Goal: Communication & Community: Ask a question

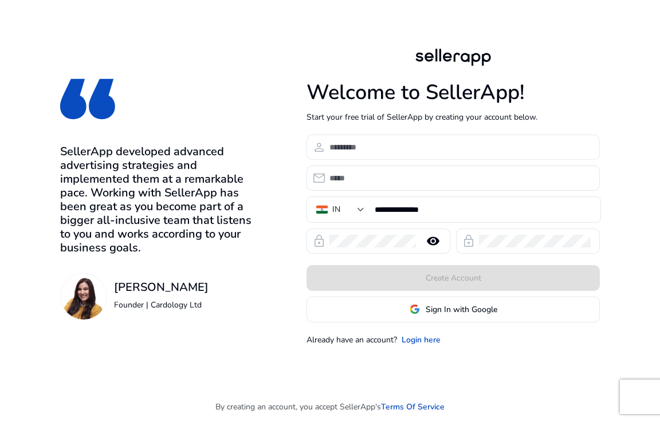
click at [379, 147] on input at bounding box center [459, 147] width 261 height 13
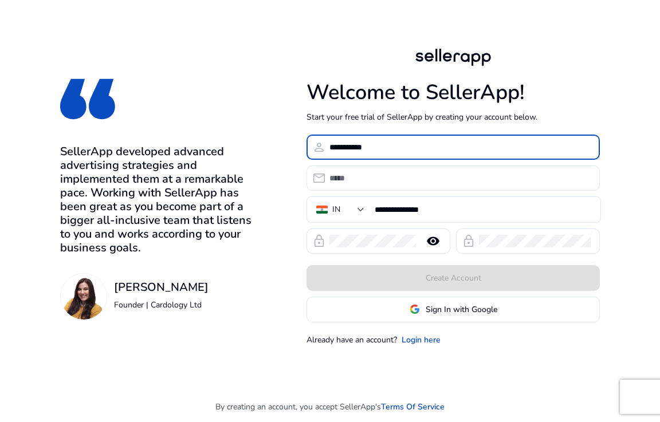
type input "**********"
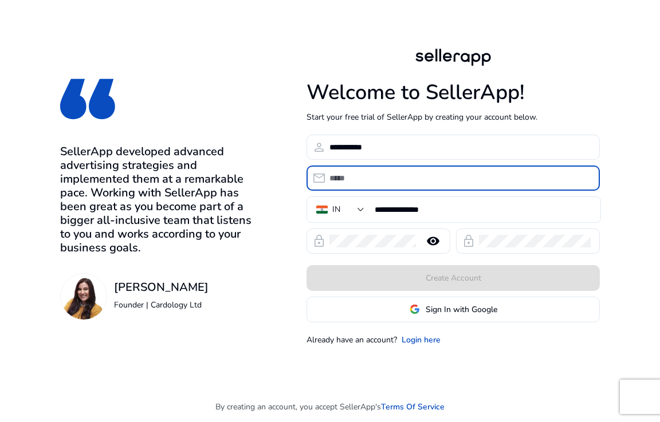
click at [362, 182] on input "email" at bounding box center [459, 178] width 261 height 13
type input "**********"
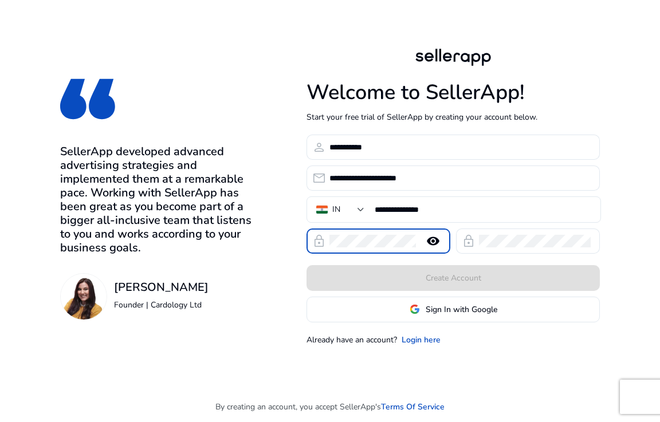
click at [437, 240] on mat-icon "remove_red_eye" at bounding box center [432, 241] width 27 height 14
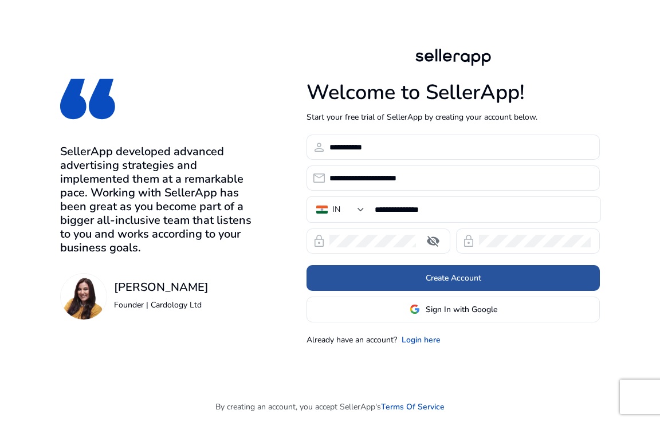
click at [465, 275] on span "Create Account" at bounding box center [454, 278] width 56 height 12
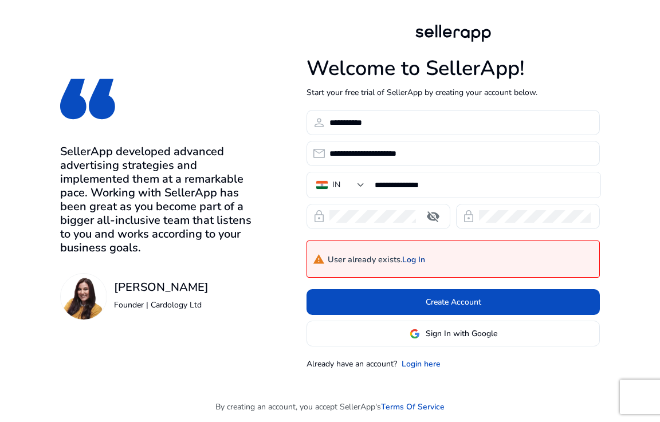
click at [420, 258] on link "Log In" at bounding box center [413, 260] width 23 height 10
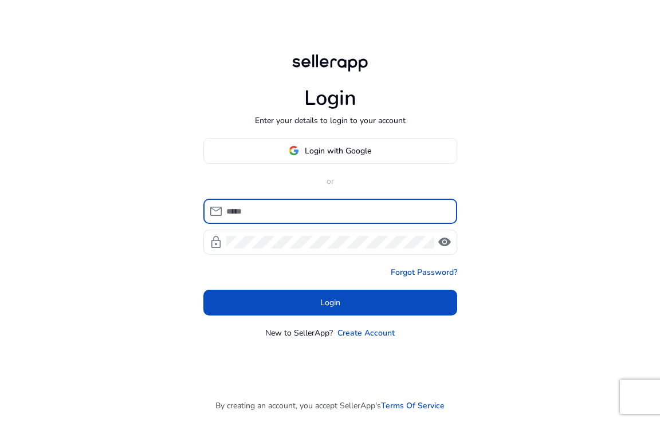
click at [231, 209] on input at bounding box center [337, 211] width 222 height 13
type input "**********"
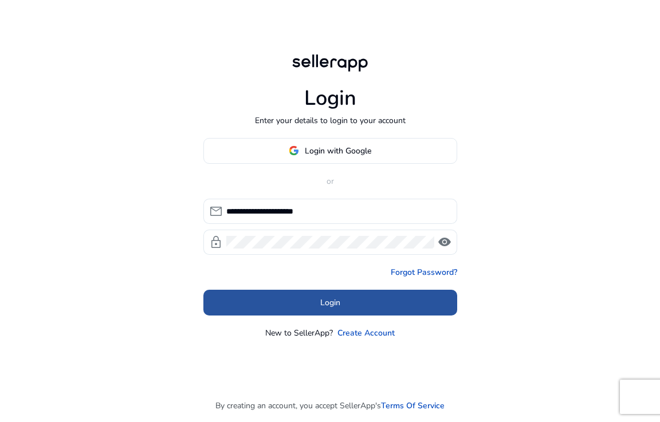
click at [326, 307] on span "Login" at bounding box center [330, 303] width 20 height 12
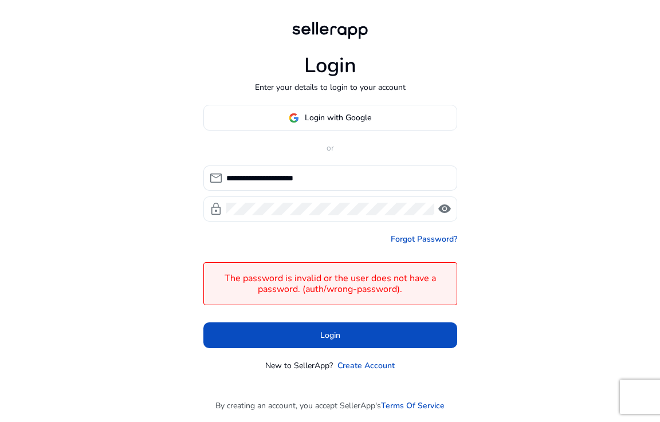
click at [438, 209] on span "visibility" at bounding box center [445, 209] width 14 height 14
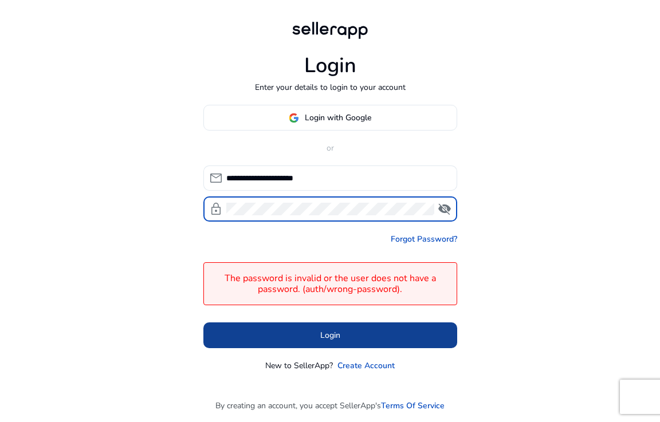
click at [334, 336] on span "Login" at bounding box center [330, 335] width 20 height 12
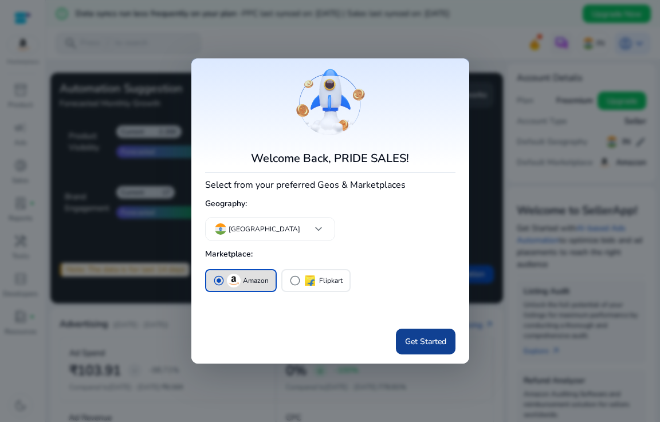
click at [426, 341] on span "Get Started" at bounding box center [425, 342] width 41 height 12
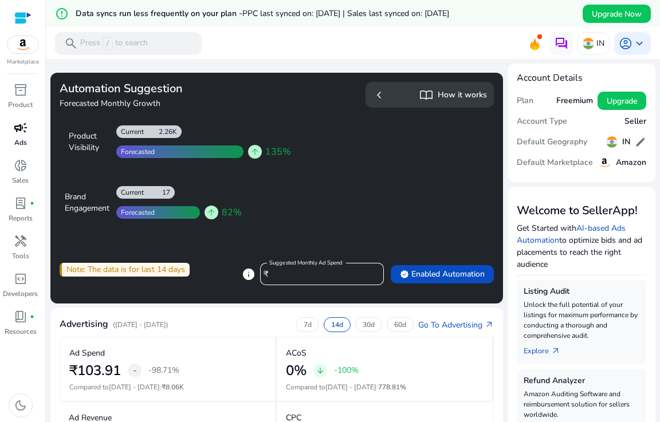
click at [11, 131] on div "campaign" at bounding box center [21, 128] width 32 height 18
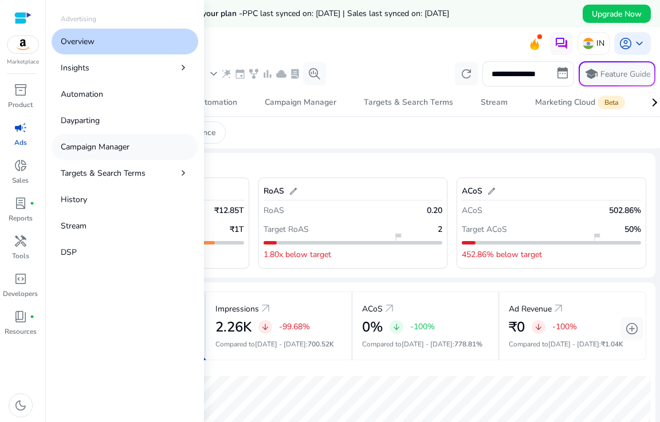
click at [97, 144] on p "Campaign Manager" at bounding box center [95, 147] width 69 height 12
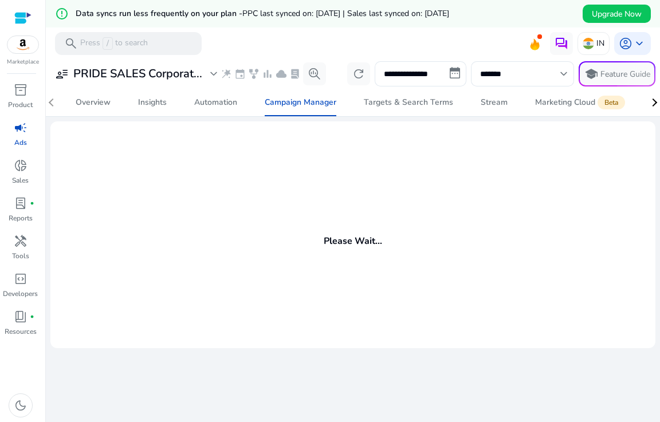
click at [291, 191] on mat-card "Please Wait..." at bounding box center [352, 234] width 605 height 227
click at [623, 206] on mat-card "Please Wait..." at bounding box center [352, 234] width 605 height 227
click at [637, 44] on span "keyboard_arrow_down" at bounding box center [639, 44] width 14 height 14
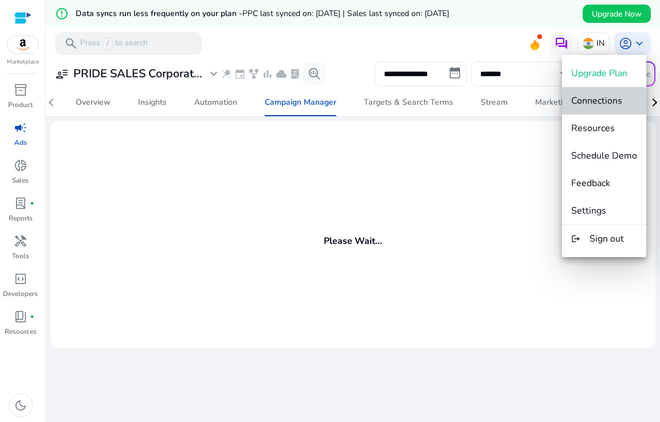
click at [601, 101] on span "Connections" at bounding box center [596, 101] width 51 height 13
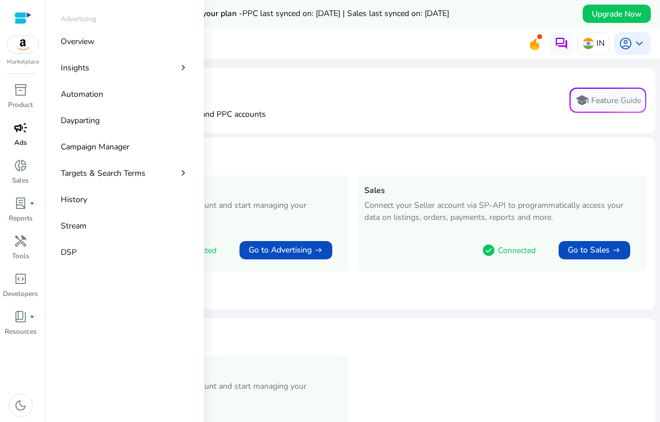
click at [15, 139] on p "Ads" at bounding box center [20, 142] width 13 height 10
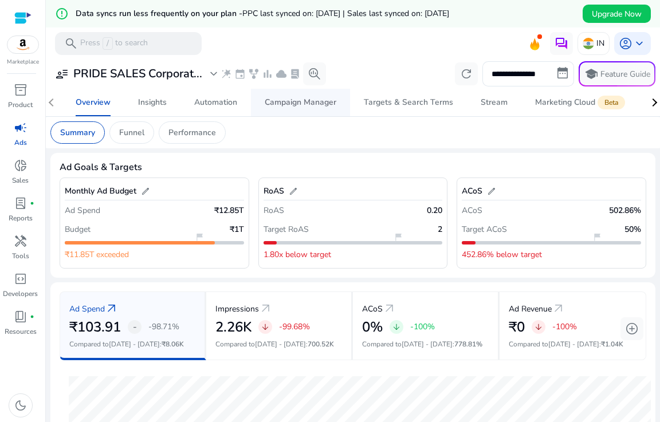
click at [278, 110] on span "Campaign Manager" at bounding box center [301, 102] width 72 height 27
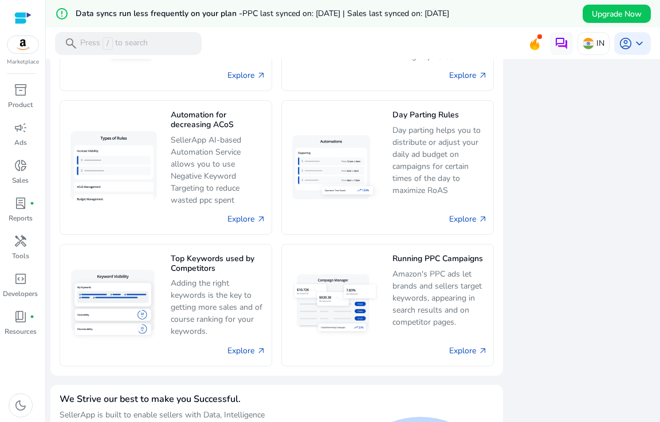
scroll to position [935, 0]
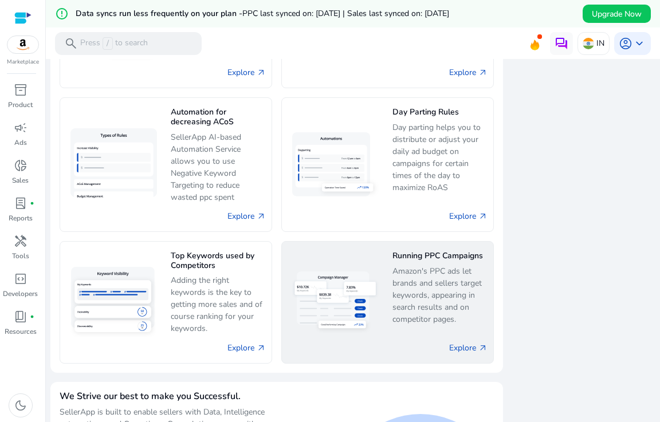
click at [401, 292] on p "Amazon's PPC ads let brands and sellers target keywords, appearing in search re…" at bounding box center [440, 295] width 96 height 60
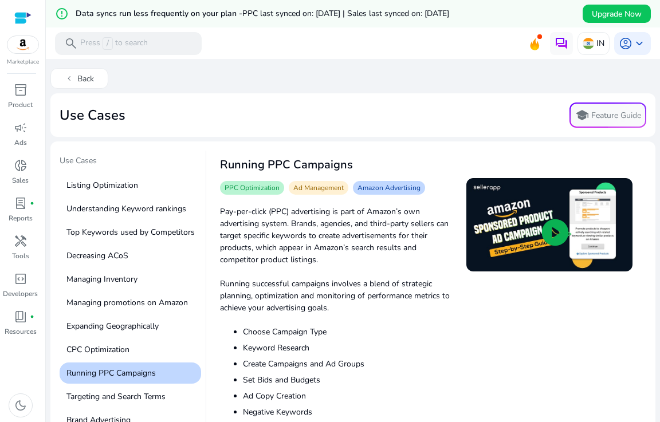
drag, startPoint x: 641, startPoint y: 259, endPoint x: 642, endPoint y: 280, distance: 20.6
click at [642, 280] on mat-card "Use Cases Listing Optimization Understanding Keyword rankings Top Keywords used…" at bounding box center [352, 309] width 605 height 336
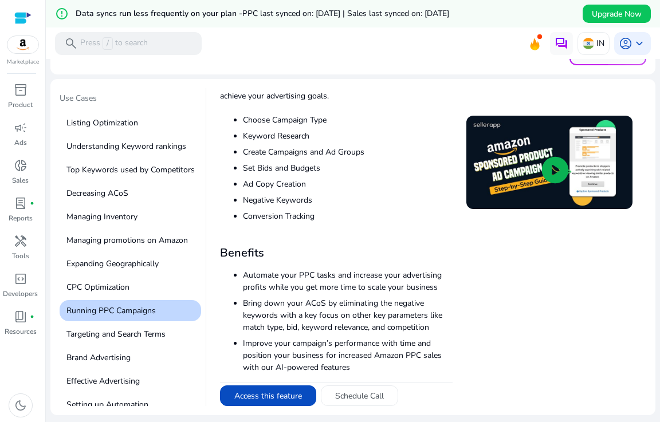
scroll to position [68, 0]
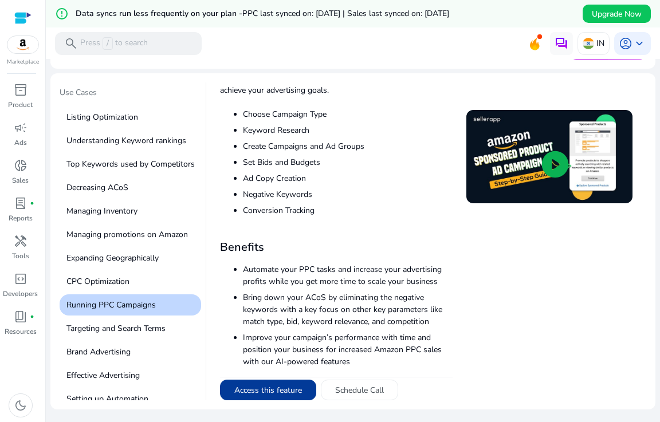
click at [270, 389] on button "Access this feature" at bounding box center [268, 390] width 96 height 21
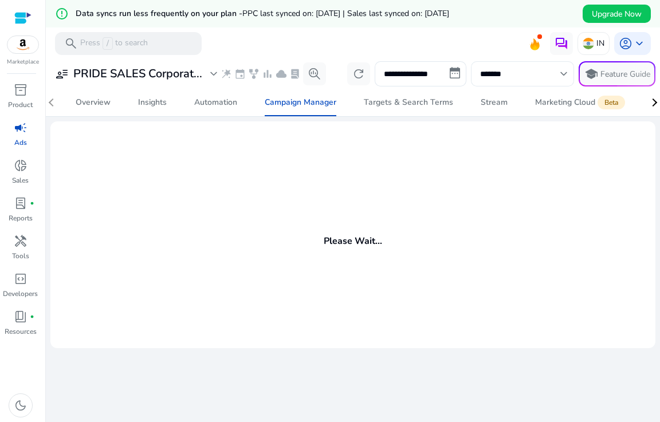
click at [557, 74] on span "keyboard_arrow_down" at bounding box center [564, 74] width 14 height 14
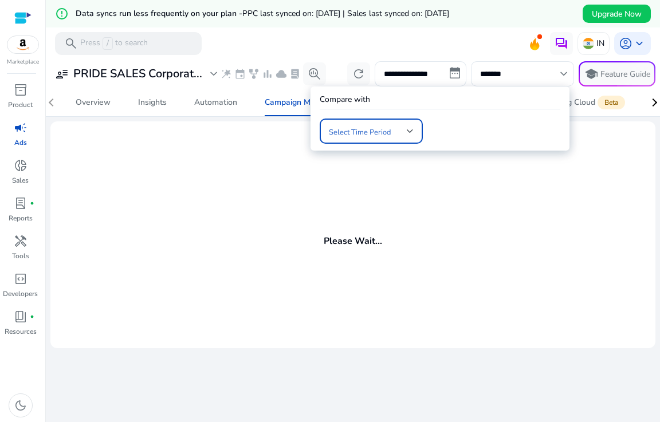
click at [513, 202] on div at bounding box center [330, 211] width 660 height 422
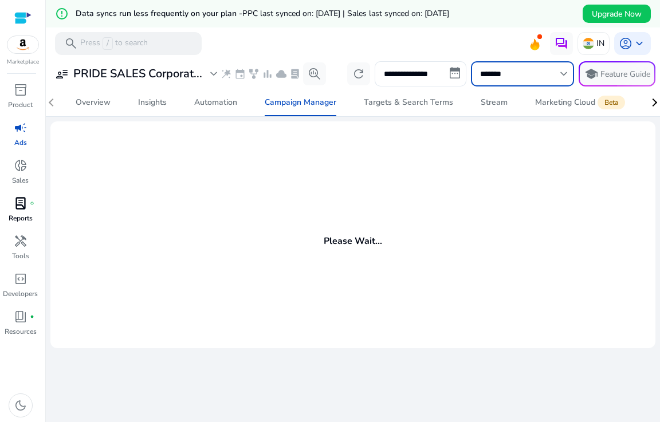
click at [26, 210] on span "lab_profile" at bounding box center [21, 203] width 14 height 14
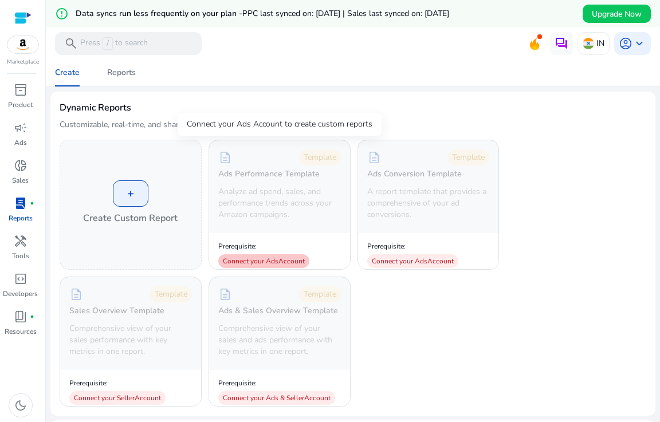
click at [265, 258] on div "Connect your Ads Account" at bounding box center [263, 261] width 91 height 14
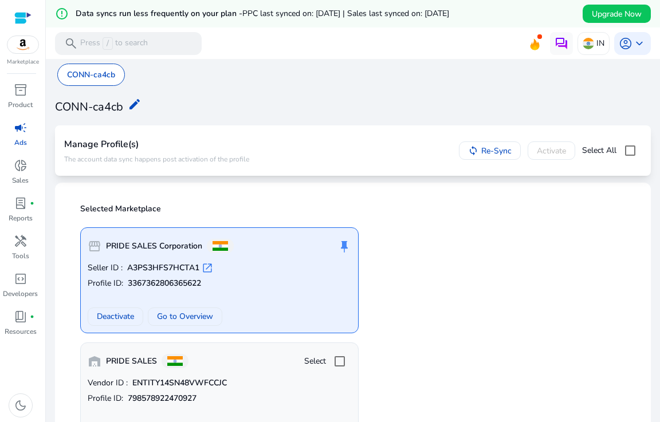
click at [301, 278] on p "Profile ID: 3367362806365622" at bounding box center [219, 283] width 263 height 11
click at [175, 320] on span "Go to Overview" at bounding box center [185, 316] width 56 height 12
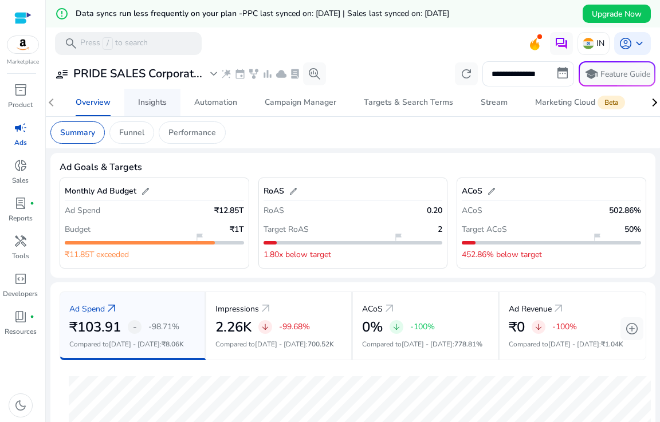
click at [149, 110] on span "Insights" at bounding box center [152, 102] width 29 height 27
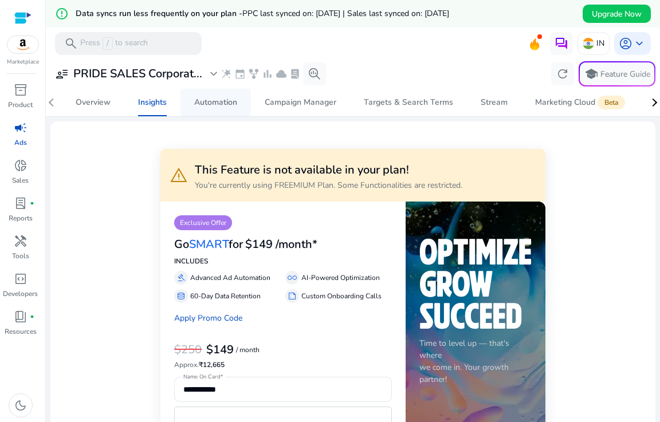
click at [223, 103] on div "Automation" at bounding box center [215, 103] width 43 height 8
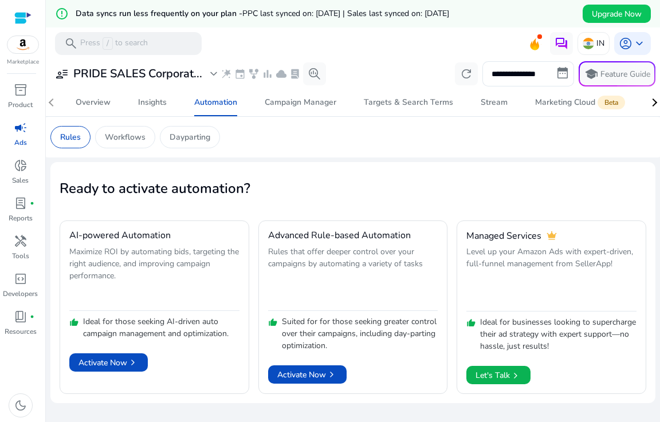
scroll to position [27, 0]
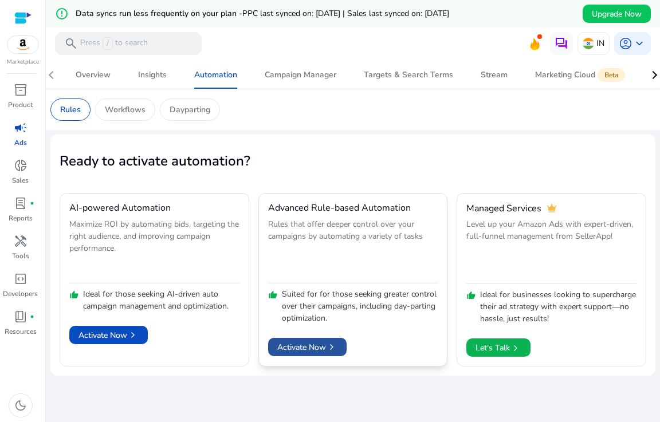
click at [300, 351] on span "Activate Now chevron_right" at bounding box center [307, 347] width 60 height 12
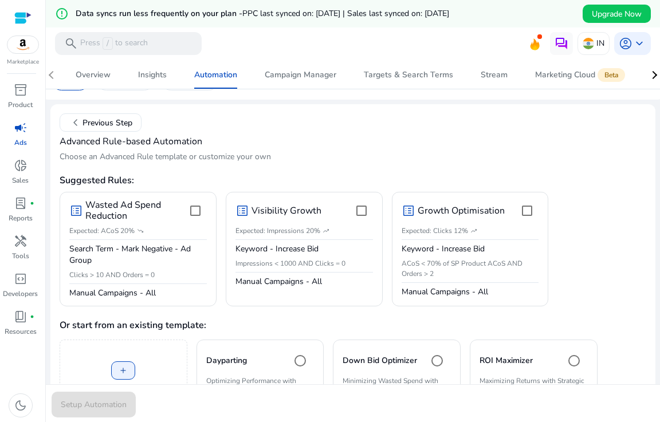
scroll to position [14, 0]
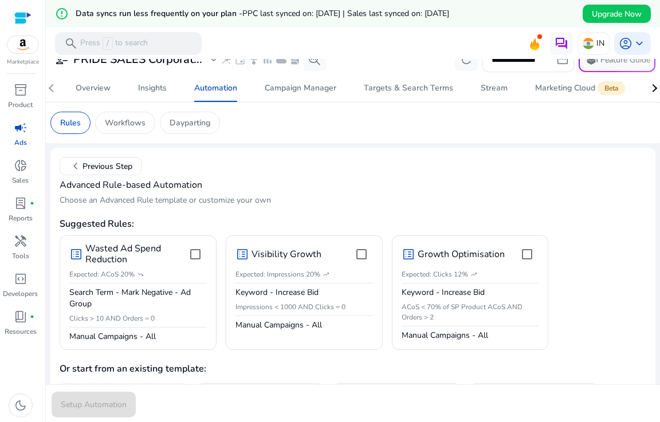
click at [50, 85] on nav "Overview Insights Automation Campaign Manager Targets & Search Terms Stream Mar…" at bounding box center [352, 88] width 623 height 28
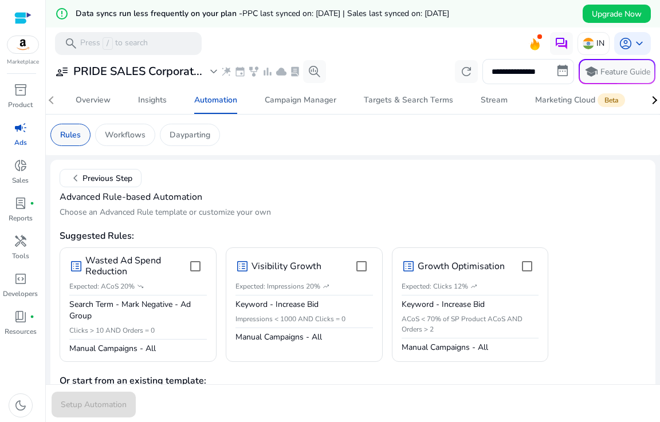
scroll to position [0, 0]
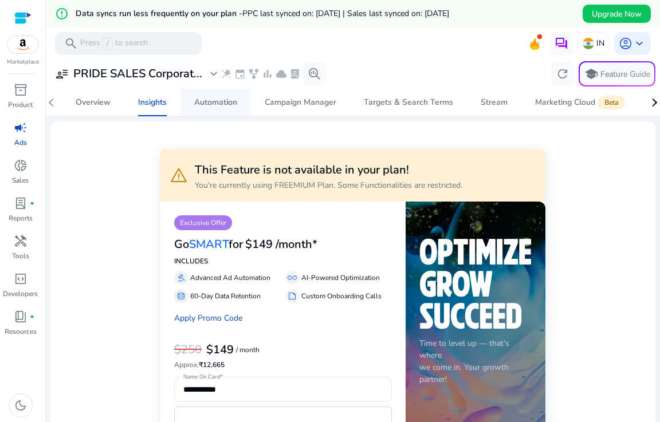
click at [218, 104] on div "Automation" at bounding box center [215, 103] width 43 height 8
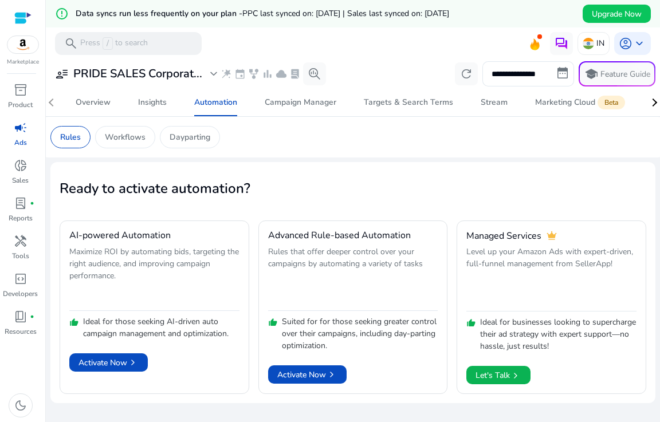
scroll to position [27, 0]
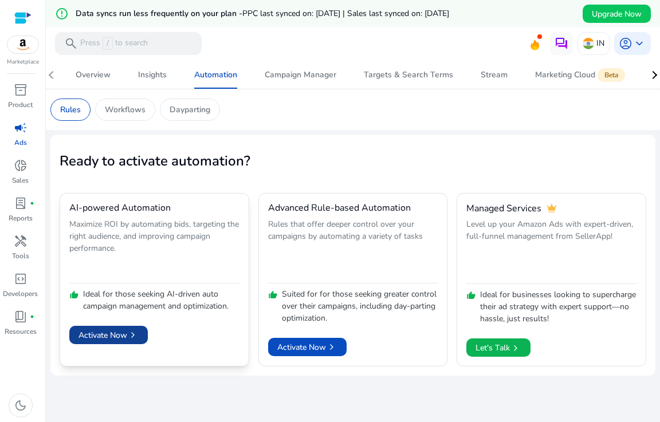
click at [102, 332] on span "Activate Now chevron_right" at bounding box center [108, 335] width 60 height 12
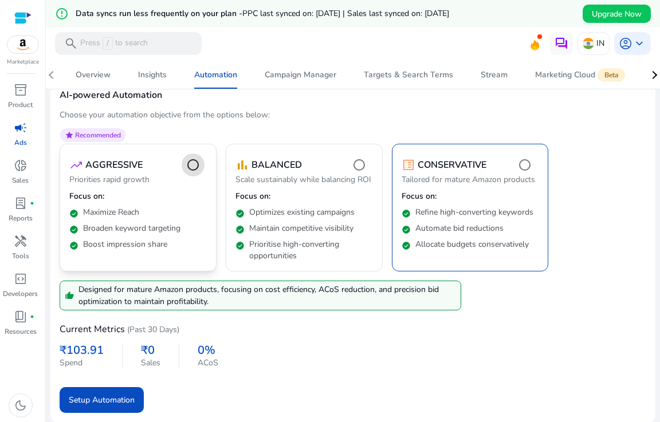
scroll to position [111, 0]
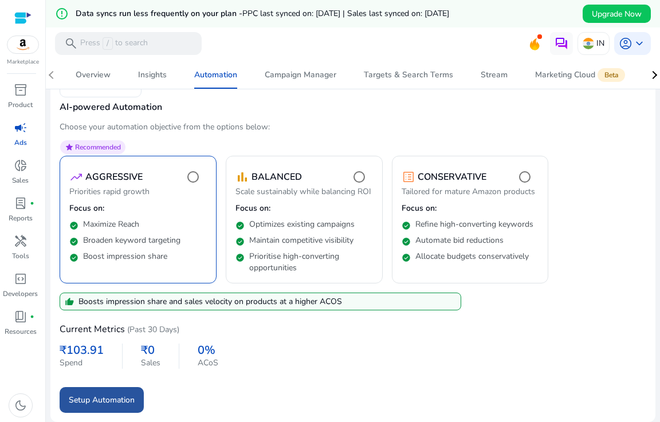
click at [107, 399] on span "Setup Automation" at bounding box center [102, 400] width 66 height 12
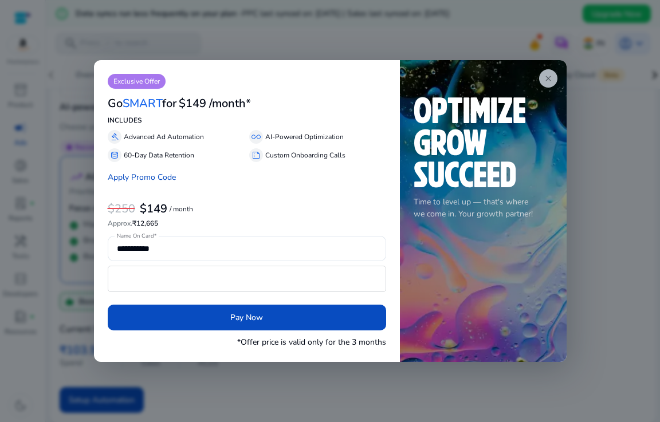
click at [545, 76] on span "close" at bounding box center [548, 78] width 9 height 9
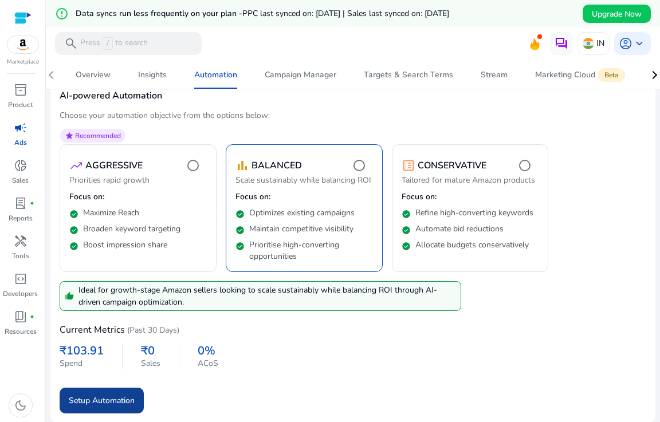
click at [101, 407] on span "Setup Automation" at bounding box center [102, 401] width 66 height 12
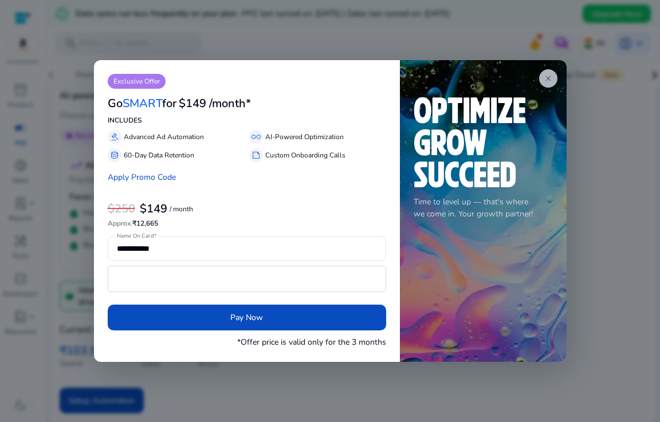
click at [549, 72] on app-icon "close" at bounding box center [548, 78] width 18 height 18
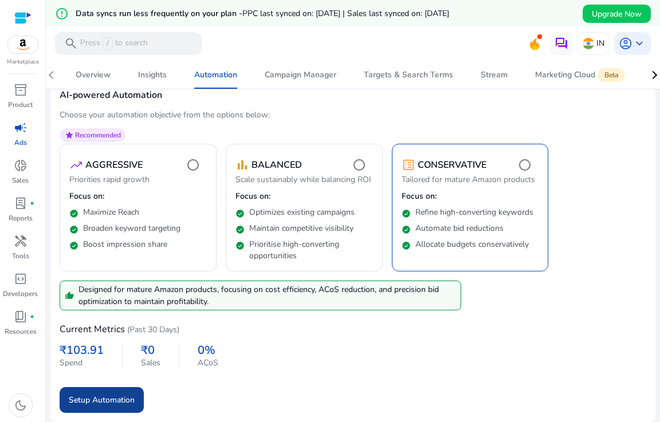
click at [91, 401] on span "submit" at bounding box center [102, 399] width 84 height 27
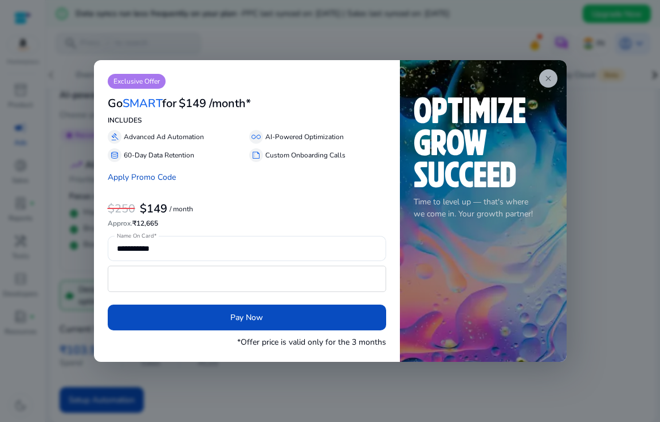
click at [549, 77] on span "close" at bounding box center [548, 78] width 9 height 9
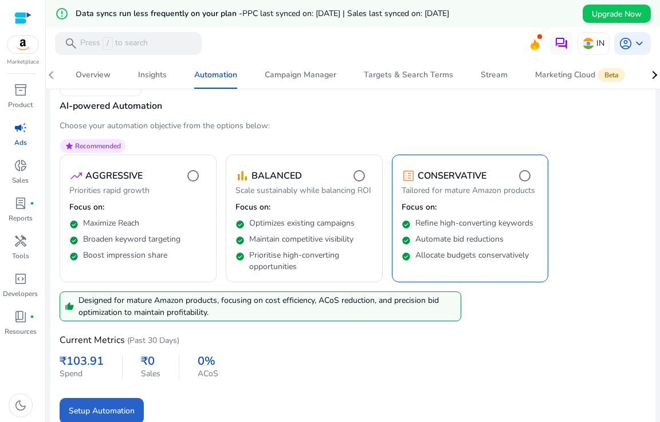
scroll to position [123, 0]
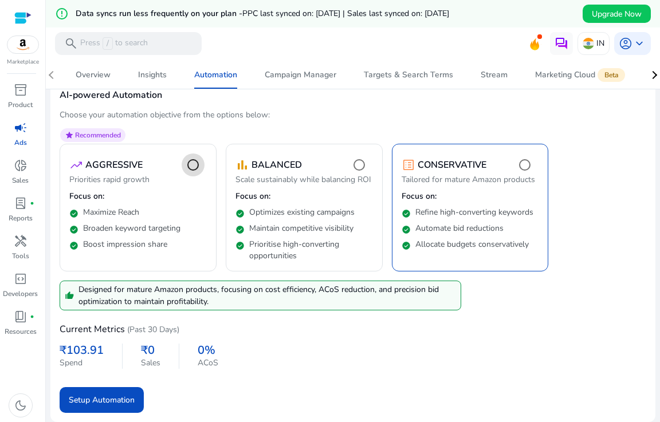
scroll to position [111, 0]
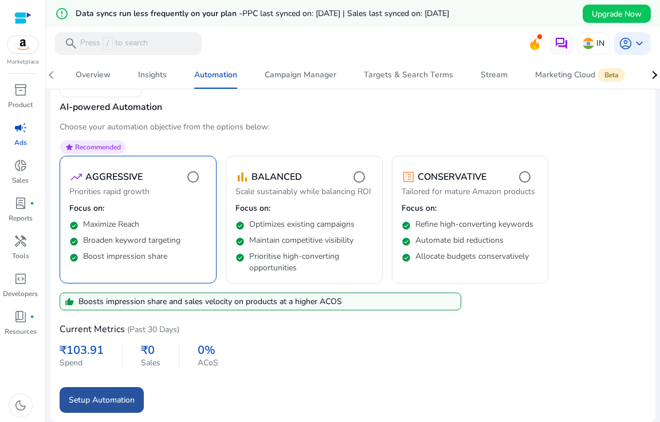
click at [104, 397] on span "Setup Automation" at bounding box center [102, 400] width 66 height 12
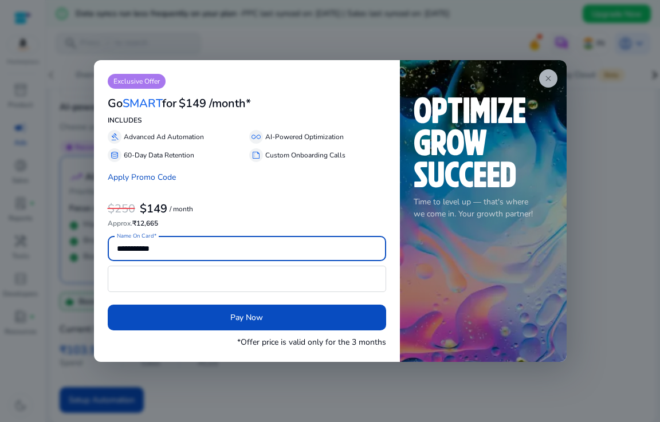
click at [550, 77] on span "close" at bounding box center [548, 78] width 9 height 9
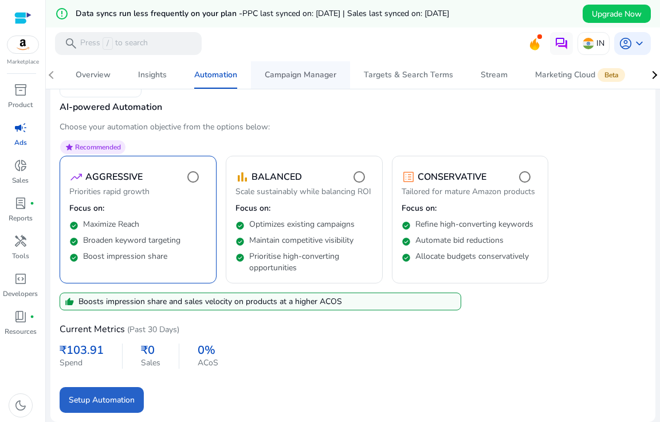
click at [282, 82] on span "Campaign Manager" at bounding box center [301, 74] width 72 height 27
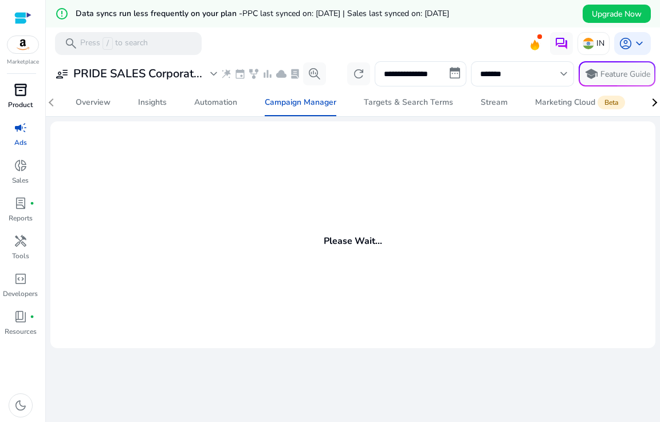
click at [23, 86] on span "inventory_2" at bounding box center [21, 90] width 14 height 14
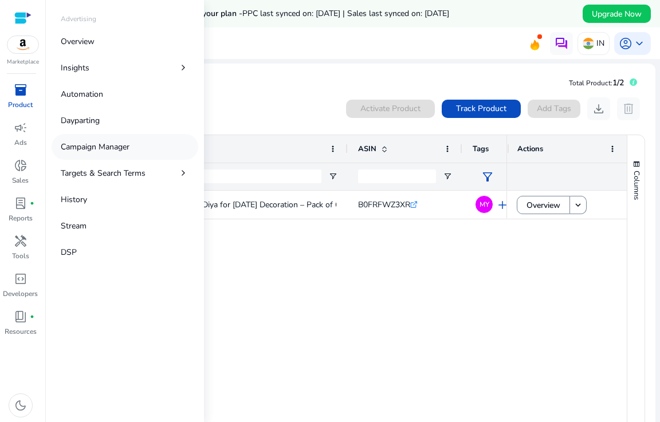
click at [86, 145] on p "Campaign Manager" at bounding box center [95, 147] width 69 height 12
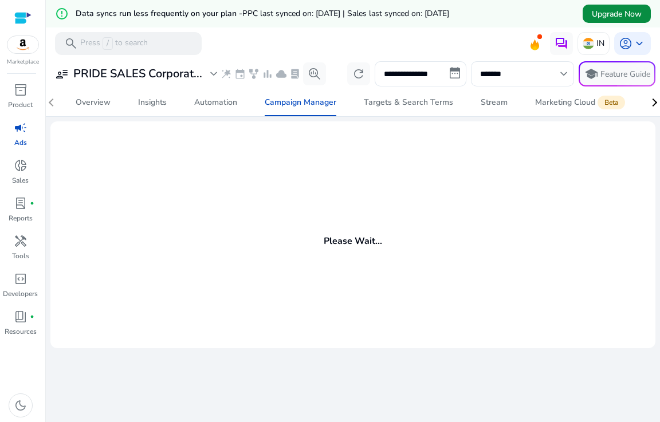
click at [592, 13] on span "Upgrade Now" at bounding box center [617, 14] width 50 height 12
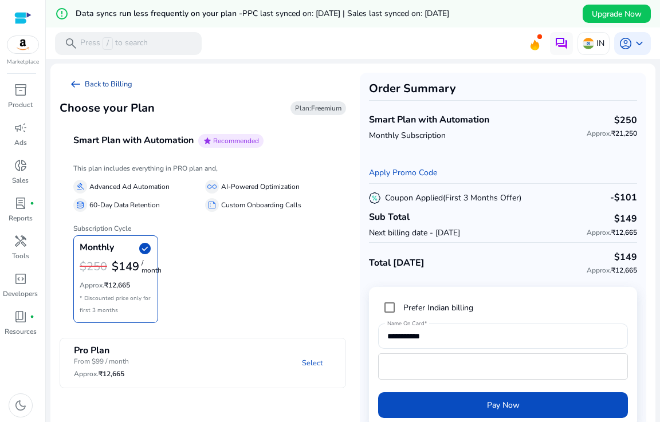
click at [73, 77] on span "arrow_left_alt" at bounding box center [76, 84] width 14 height 14
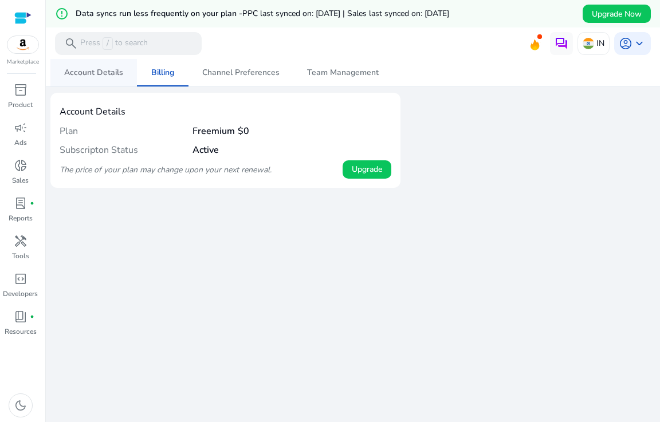
click at [104, 76] on span "Account Details" at bounding box center [93, 73] width 59 height 8
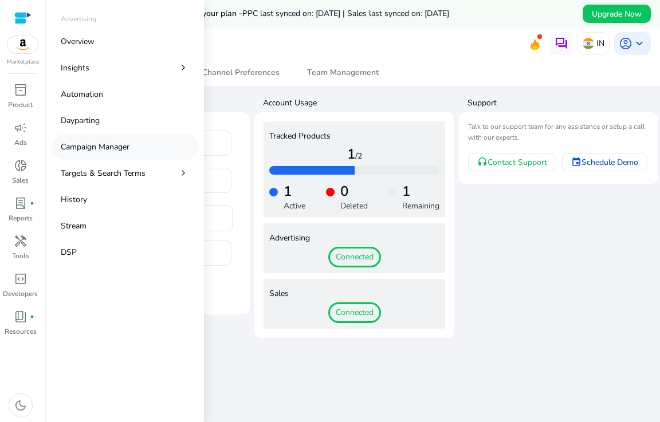
click at [92, 145] on p "Campaign Manager" at bounding box center [95, 147] width 69 height 12
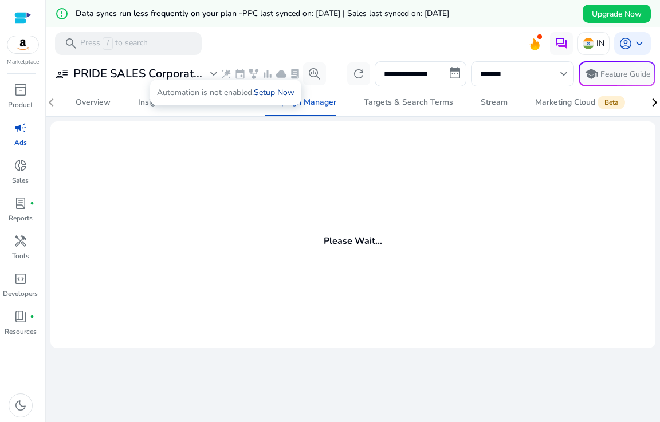
click at [261, 89] on link "Setup Now" at bounding box center [274, 92] width 41 height 11
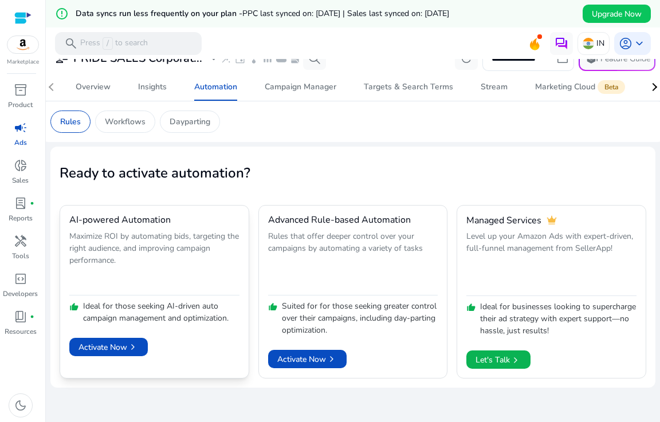
scroll to position [27, 0]
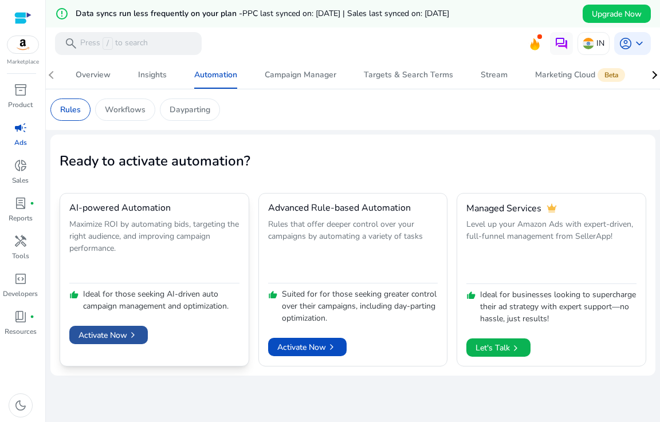
click at [83, 328] on span at bounding box center [108, 334] width 78 height 27
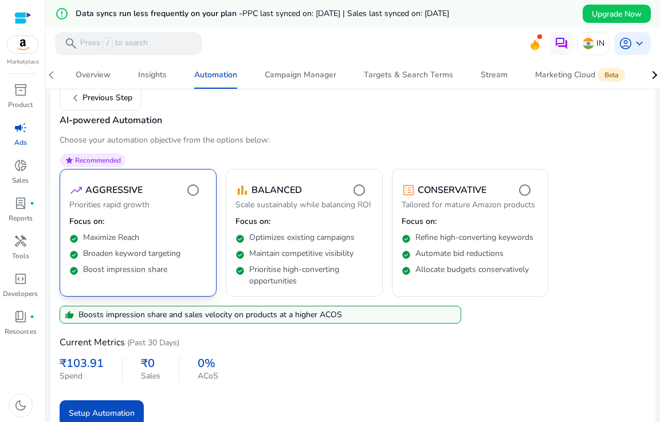
scroll to position [111, 0]
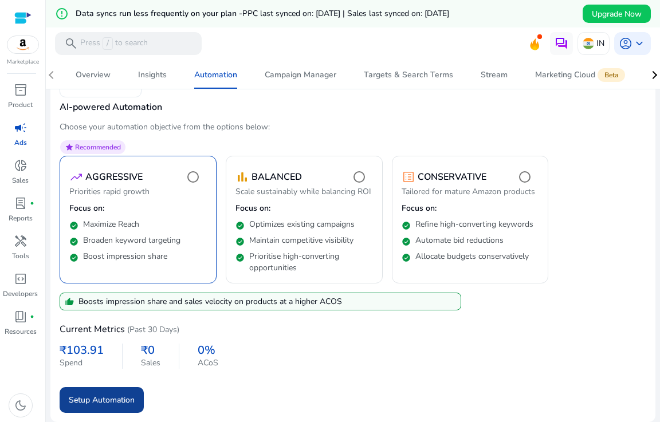
click at [104, 401] on span "Setup Automation" at bounding box center [102, 400] width 66 height 12
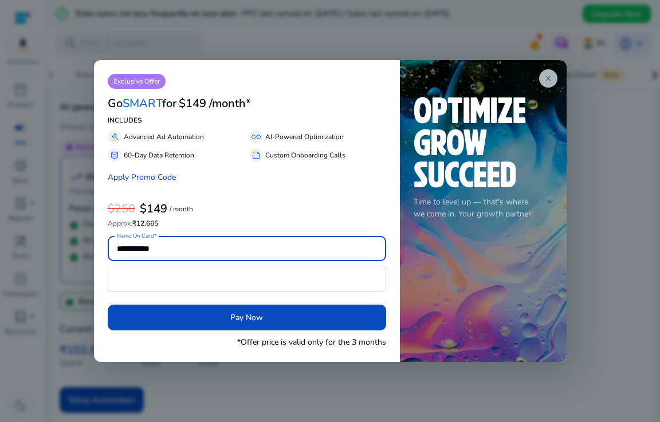
click at [546, 78] on span "close" at bounding box center [548, 78] width 9 height 9
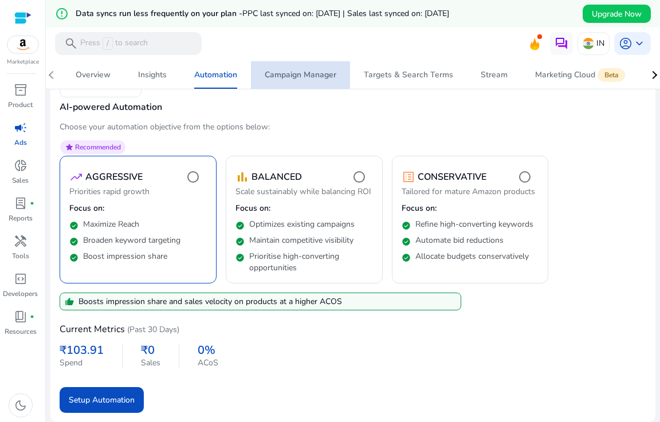
click at [285, 68] on span "Campaign Manager" at bounding box center [301, 74] width 72 height 27
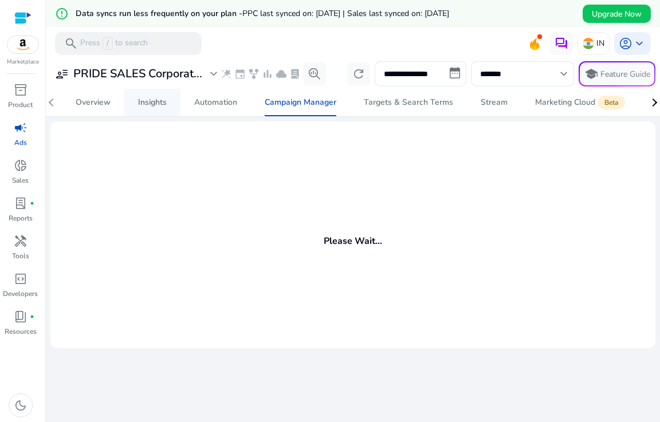
click at [144, 101] on div "Insights" at bounding box center [152, 103] width 29 height 8
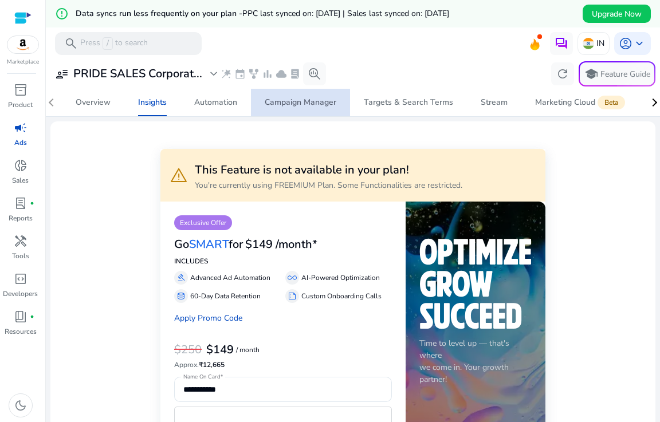
click at [304, 103] on div "Campaign Manager" at bounding box center [301, 103] width 72 height 8
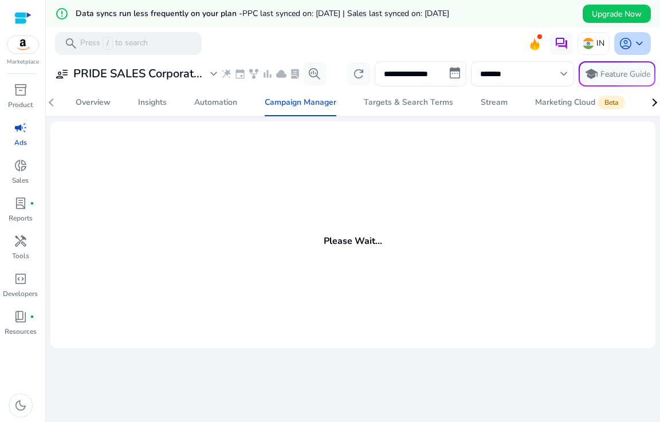
click at [632, 40] on span "keyboard_arrow_down" at bounding box center [639, 44] width 14 height 14
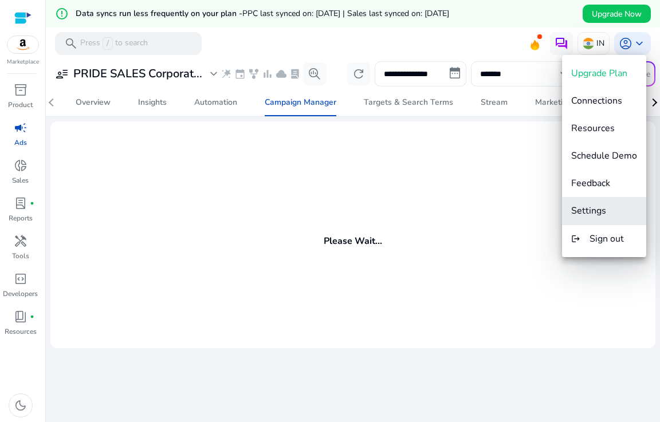
click at [581, 215] on span "Settings" at bounding box center [588, 210] width 35 height 13
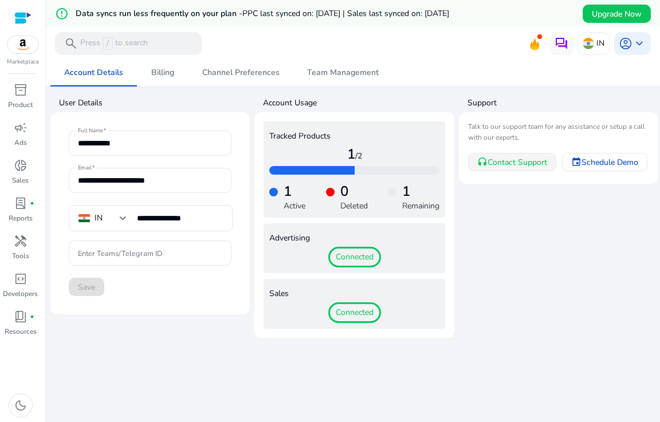
click at [523, 162] on span "Contact Support" at bounding box center [517, 162] width 60 height 12
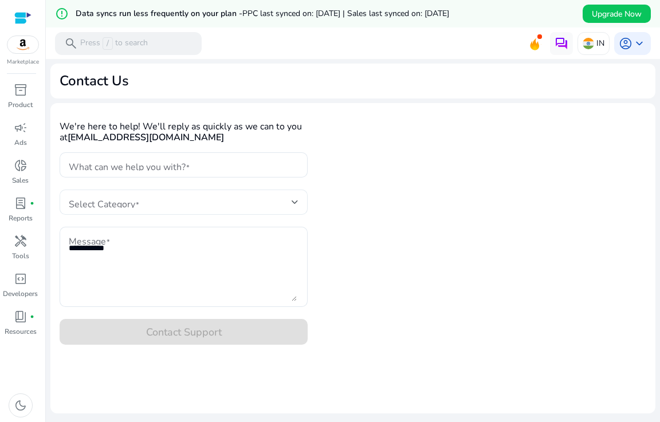
click at [219, 202] on span at bounding box center [180, 202] width 223 height 13
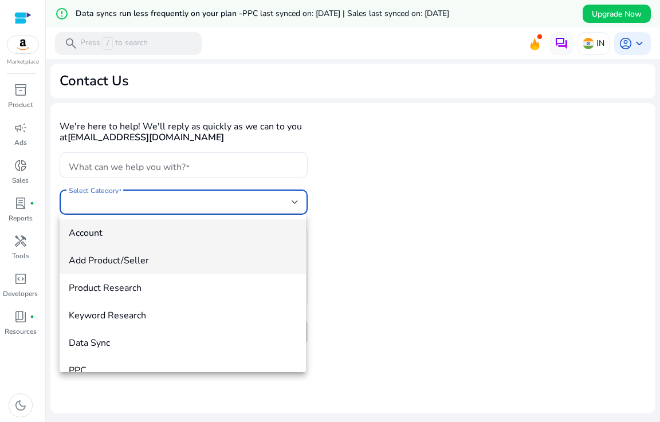
click at [123, 258] on span "Add Product/Seller" at bounding box center [183, 260] width 228 height 13
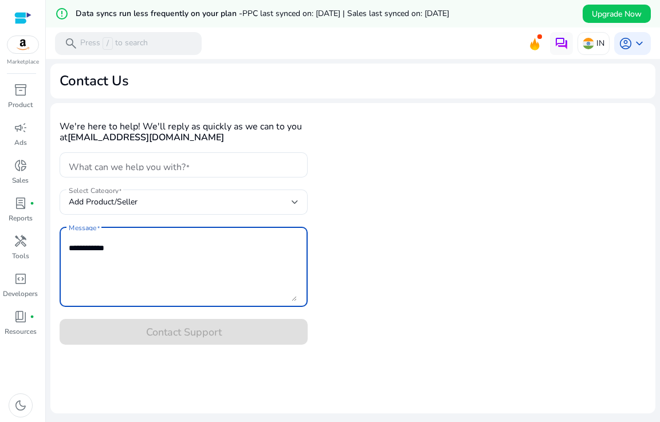
click at [128, 251] on textarea "Message" at bounding box center [183, 267] width 228 height 69
type textarea "*******"
click at [164, 170] on input "What can we help you with?" at bounding box center [184, 165] width 230 height 13
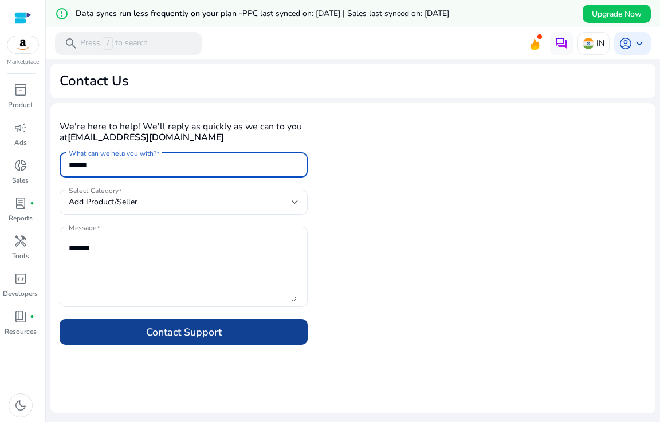
type input "******"
click at [177, 329] on span "Contact Support" at bounding box center [184, 332] width 76 height 16
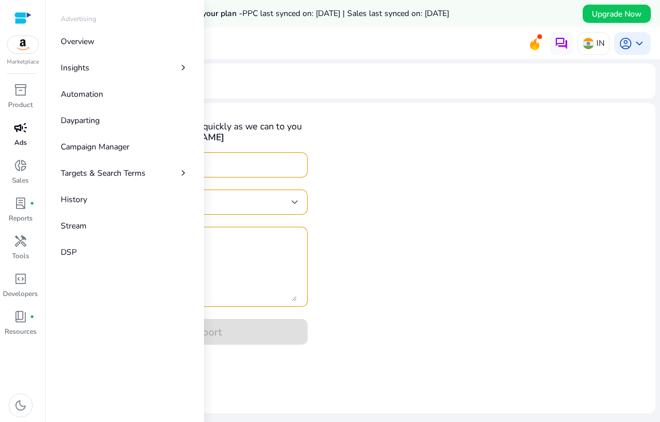
click at [24, 133] on span "campaign" at bounding box center [21, 128] width 14 height 14
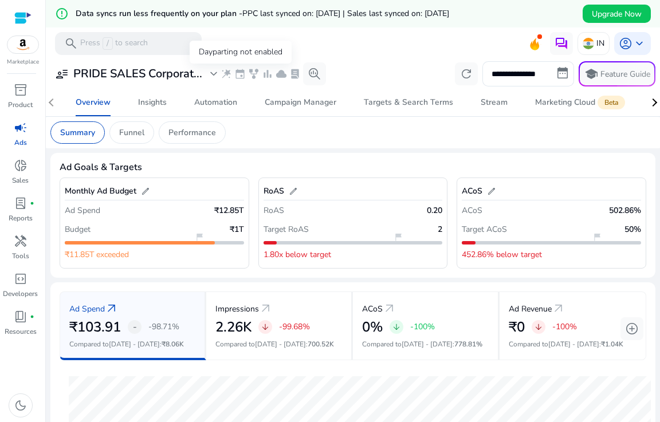
click at [239, 73] on span "event" at bounding box center [239, 73] width 11 height 11
click at [239, 76] on span "event" at bounding box center [239, 73] width 11 height 11
